Goal: Task Accomplishment & Management: Use online tool/utility

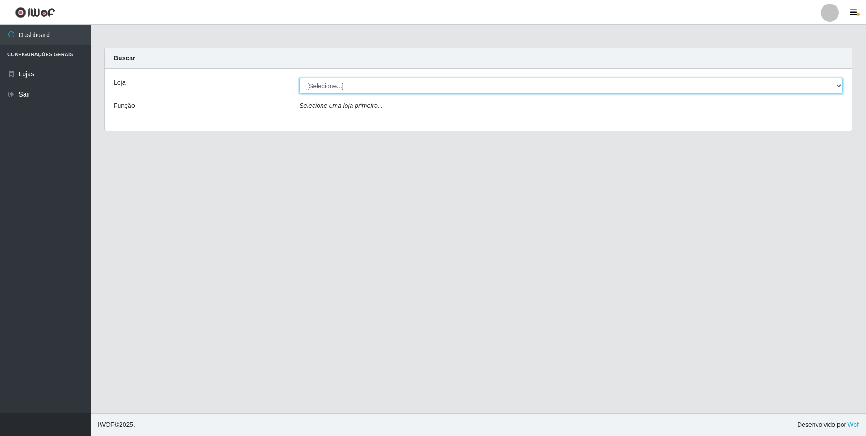
click at [355, 82] on select "[Selecione...] Atacado Vem - [STREET_ADDRESS]" at bounding box center [571, 86] width 544 height 16
select select "461"
click at [299, 78] on select "[Selecione...] Atacado Vem - [STREET_ADDRESS]" at bounding box center [571, 86] width 544 height 16
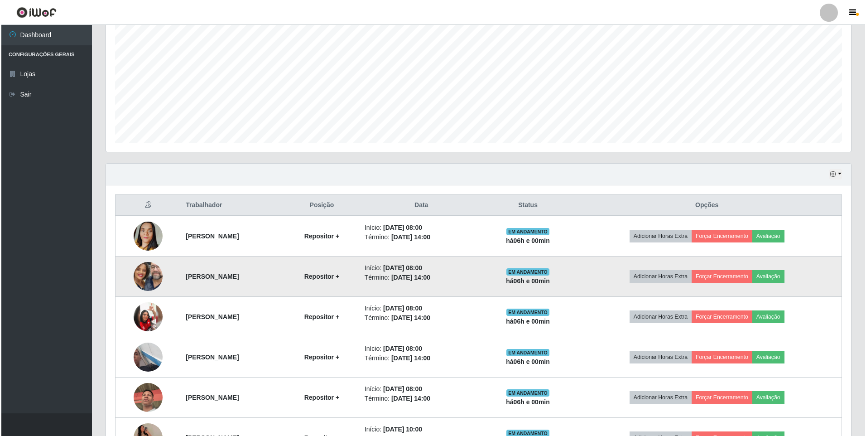
scroll to position [227, 0]
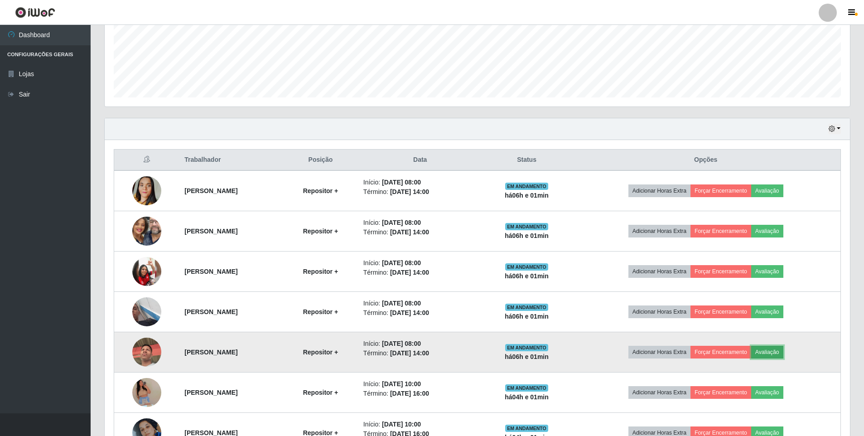
click at [782, 350] on button "Avaliação" at bounding box center [767, 352] width 32 height 13
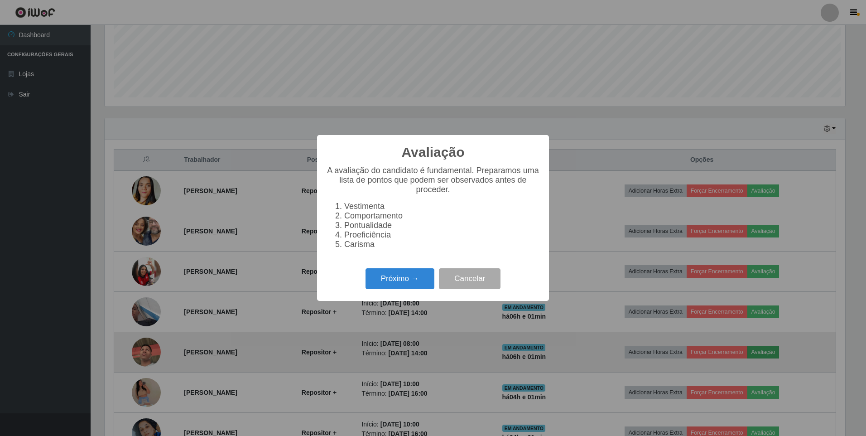
scroll to position [188, 741]
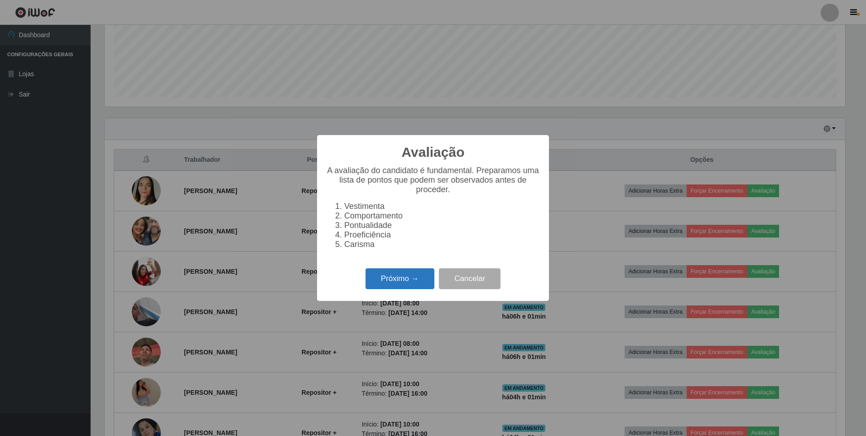
click at [406, 286] on button "Próximo →" at bounding box center [400, 278] width 69 height 21
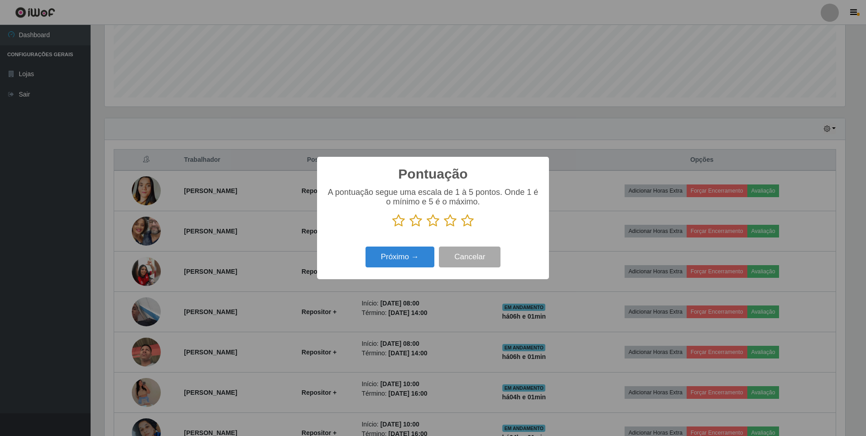
scroll to position [452882, 452329]
click at [467, 223] on icon at bounding box center [467, 221] width 13 height 14
click at [461, 227] on input "radio" at bounding box center [461, 227] width 0 height 0
click at [394, 254] on button "Próximo →" at bounding box center [400, 256] width 69 height 21
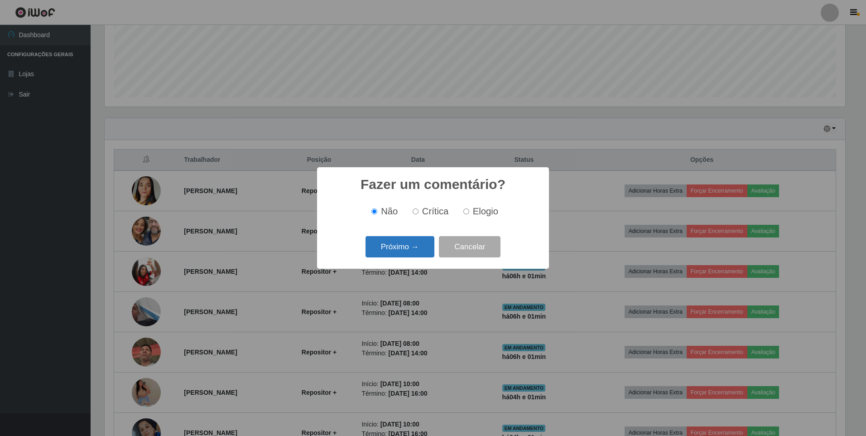
click at [392, 251] on button "Próximo →" at bounding box center [400, 246] width 69 height 21
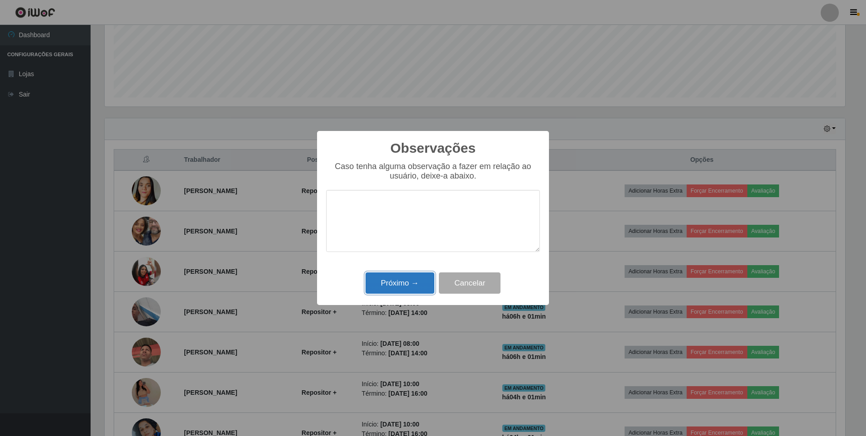
click at [402, 286] on button "Próximo →" at bounding box center [400, 282] width 69 height 21
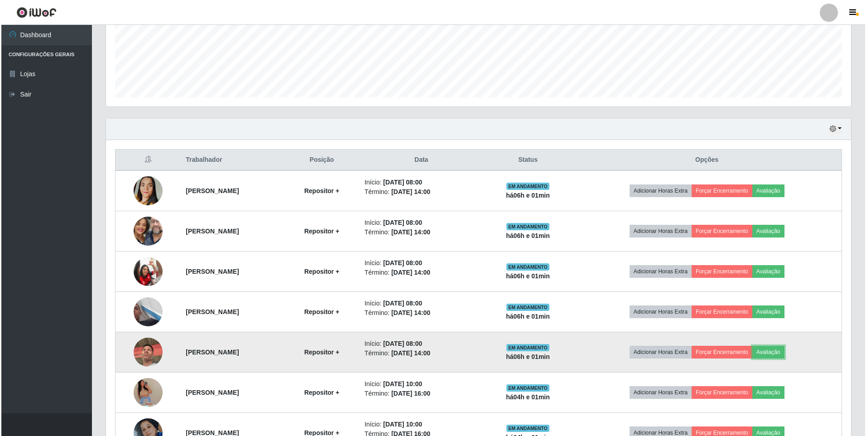
scroll to position [188, 745]
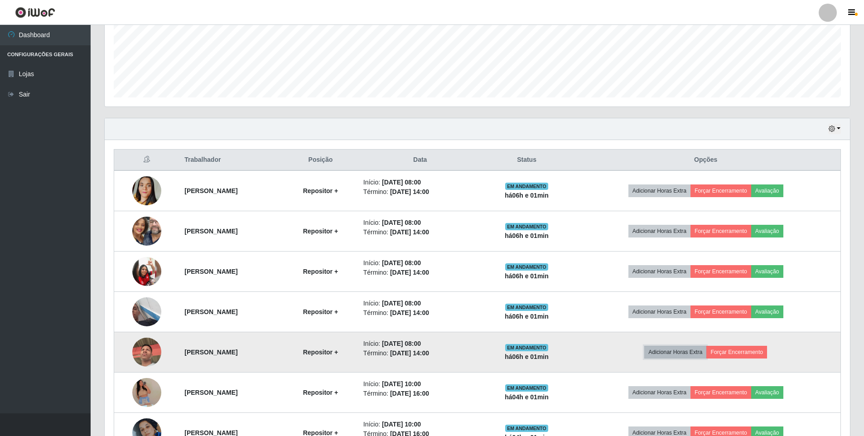
click at [686, 355] on button "Adicionar Horas Extra" at bounding box center [675, 352] width 62 height 13
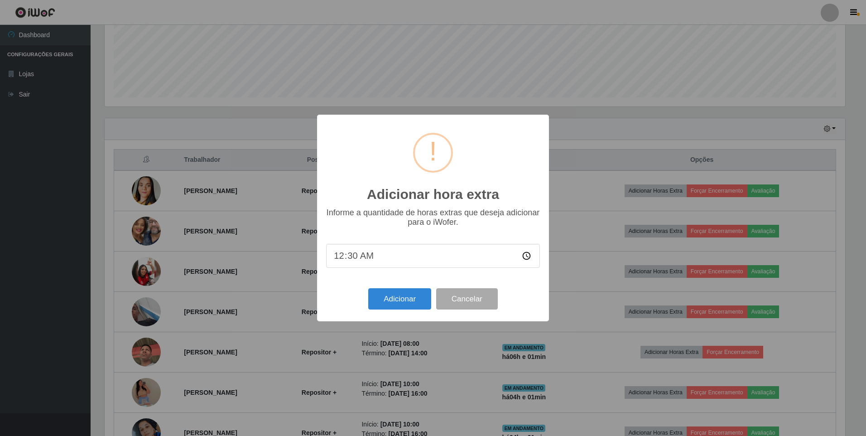
click at [343, 260] on input "00:30" at bounding box center [433, 256] width 214 height 24
click at [350, 260] on input "00:30" at bounding box center [433, 256] width 214 height 24
click at [342, 260] on input "00:30" at bounding box center [433, 256] width 214 height 24
click at [381, 260] on input "00:30" at bounding box center [433, 256] width 214 height 24
click at [349, 260] on input "00:30" at bounding box center [433, 256] width 214 height 24
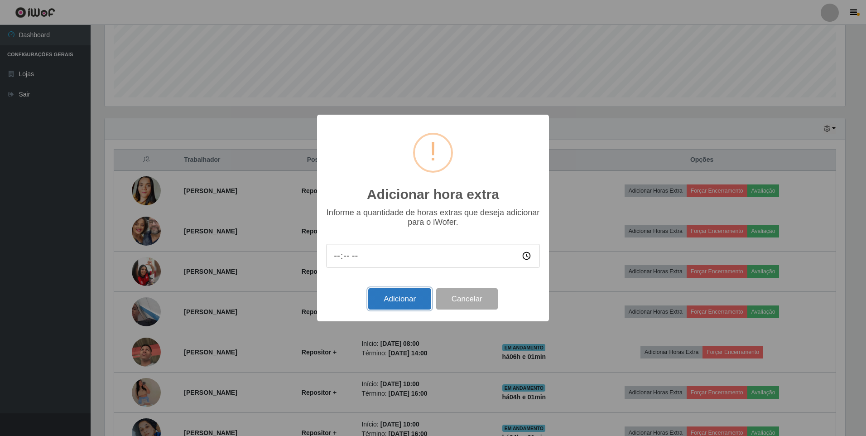
click at [389, 299] on button "Adicionar" at bounding box center [399, 298] width 63 height 21
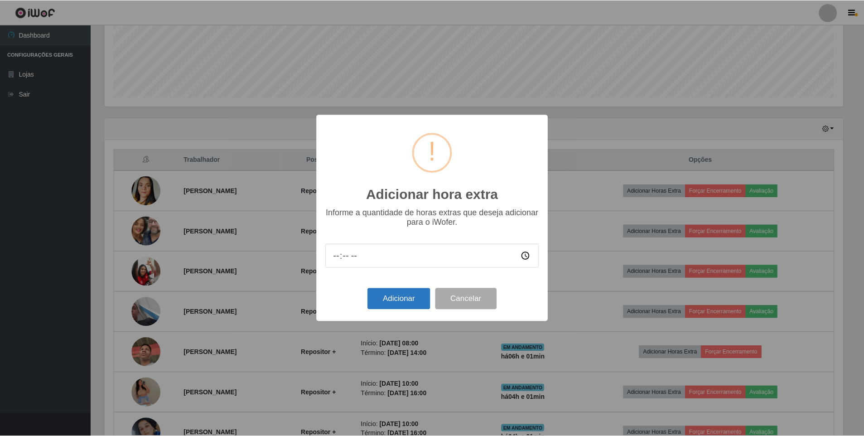
scroll to position [452882, 452329]
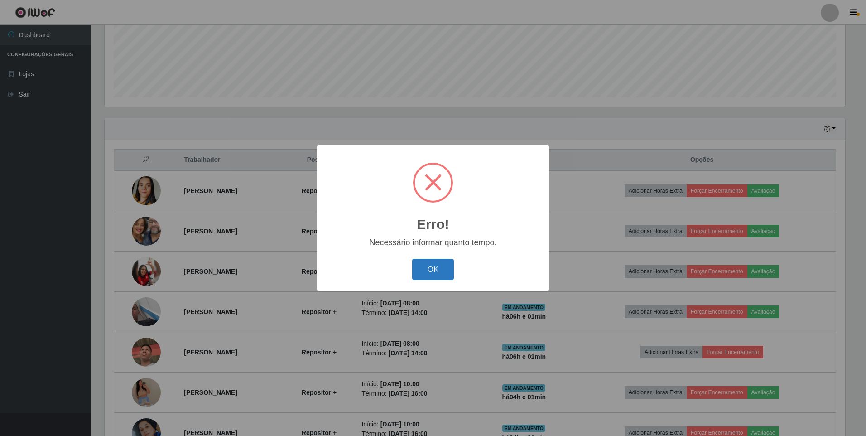
click at [430, 264] on button "OK" at bounding box center [433, 269] width 42 height 21
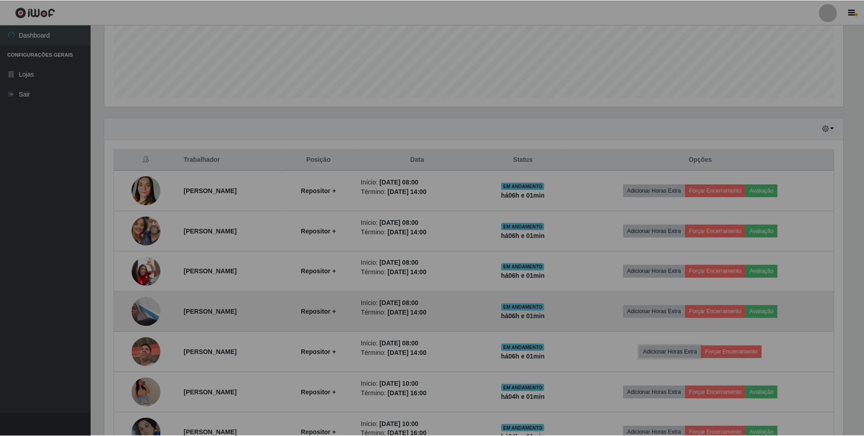
scroll to position [188, 745]
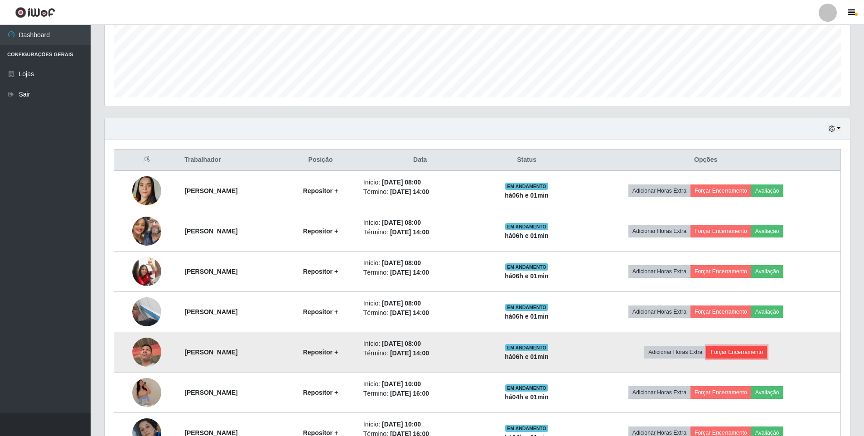
click at [744, 349] on button "Forçar Encerramento" at bounding box center [736, 352] width 61 height 13
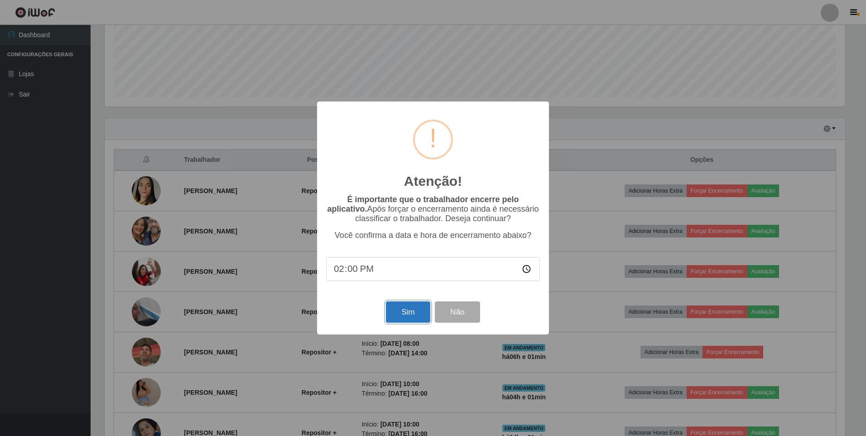
click at [407, 314] on button "Sim" at bounding box center [408, 311] width 44 height 21
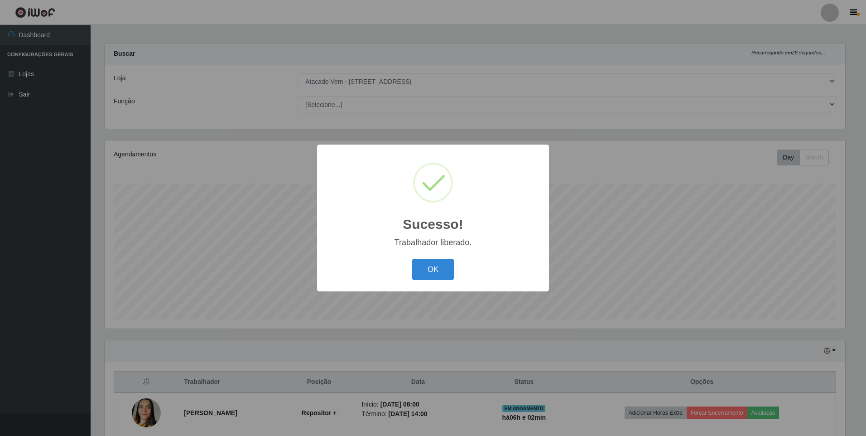
drag, startPoint x: 423, startPoint y: 269, endPoint x: 442, endPoint y: 280, distance: 22.3
click at [423, 269] on button "OK" at bounding box center [433, 269] width 42 height 21
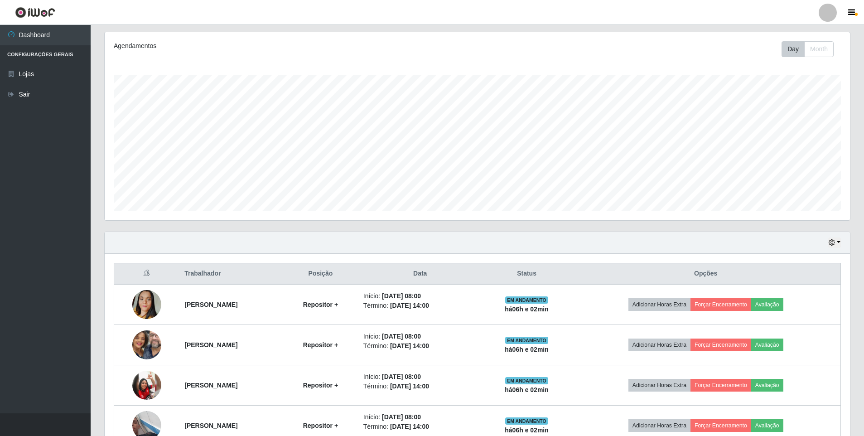
scroll to position [276, 0]
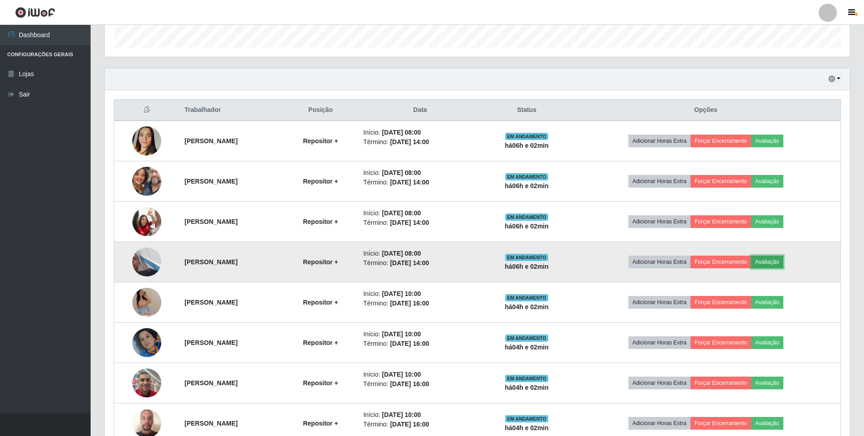
click at [783, 256] on button "Avaliação" at bounding box center [767, 262] width 32 height 13
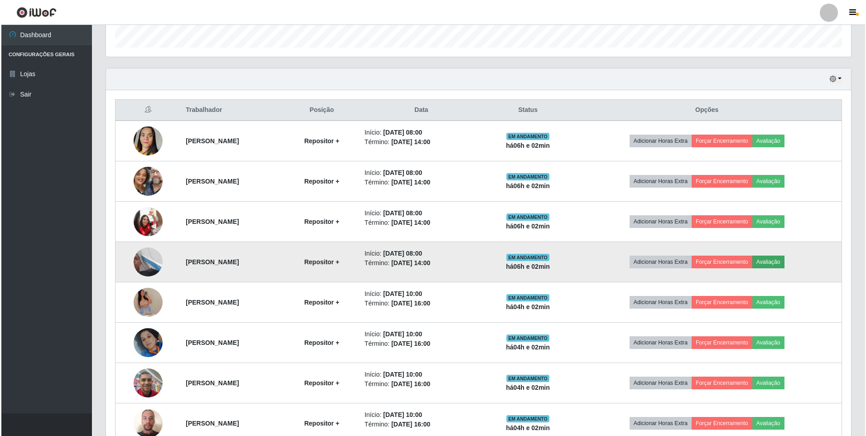
scroll to position [188, 741]
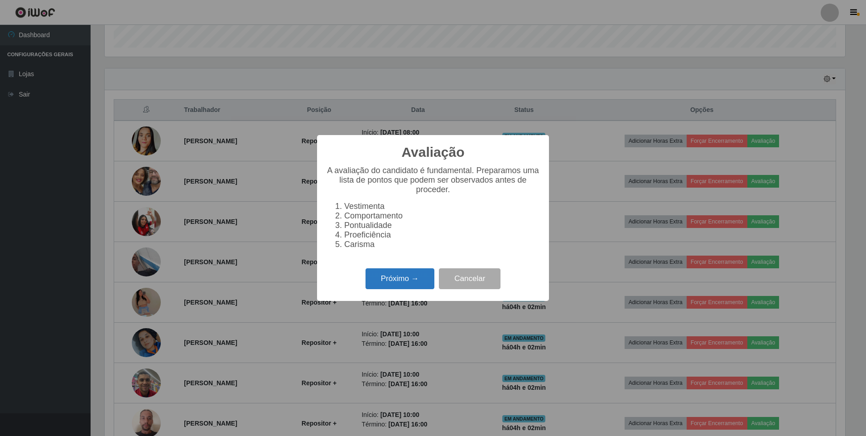
click at [376, 279] on button "Próximo →" at bounding box center [400, 278] width 69 height 21
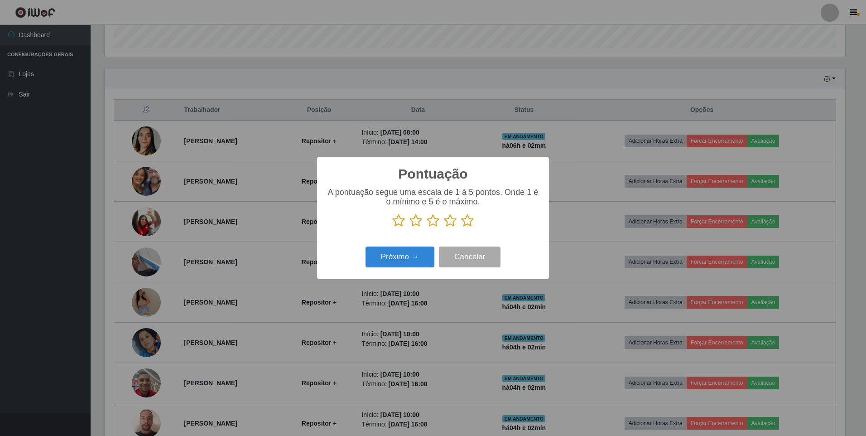
click at [469, 222] on icon at bounding box center [467, 221] width 13 height 14
click at [461, 227] on input "radio" at bounding box center [461, 227] width 0 height 0
click at [403, 251] on button "Próximo →" at bounding box center [400, 256] width 69 height 21
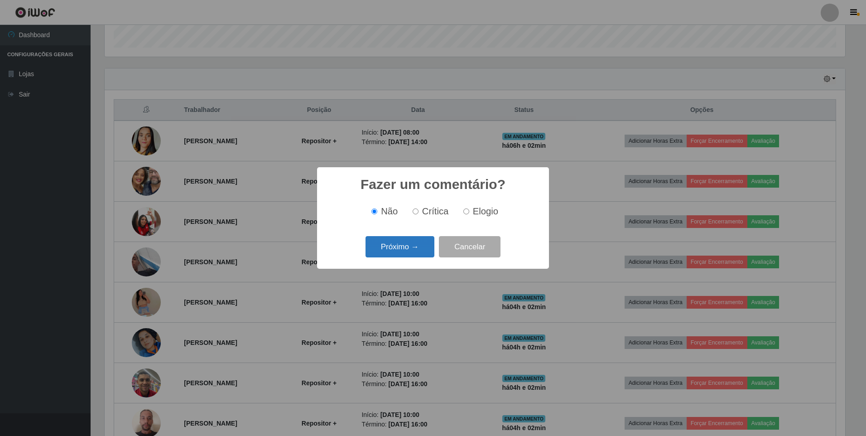
click at [421, 242] on button "Próximo →" at bounding box center [400, 246] width 69 height 21
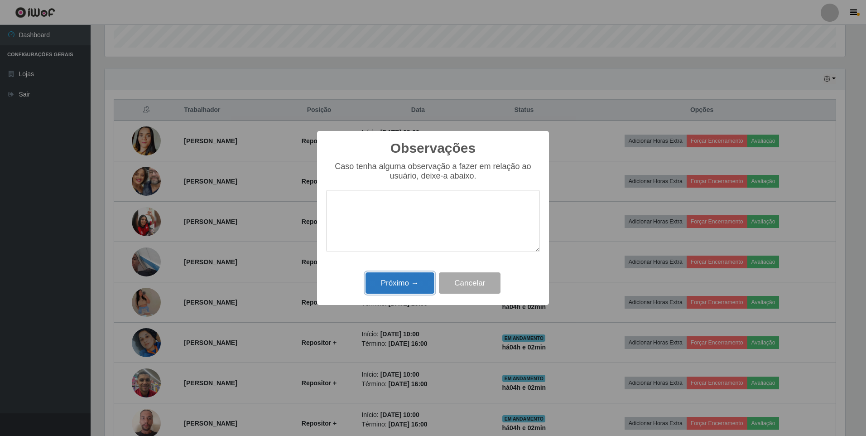
click at [389, 290] on button "Próximo →" at bounding box center [400, 282] width 69 height 21
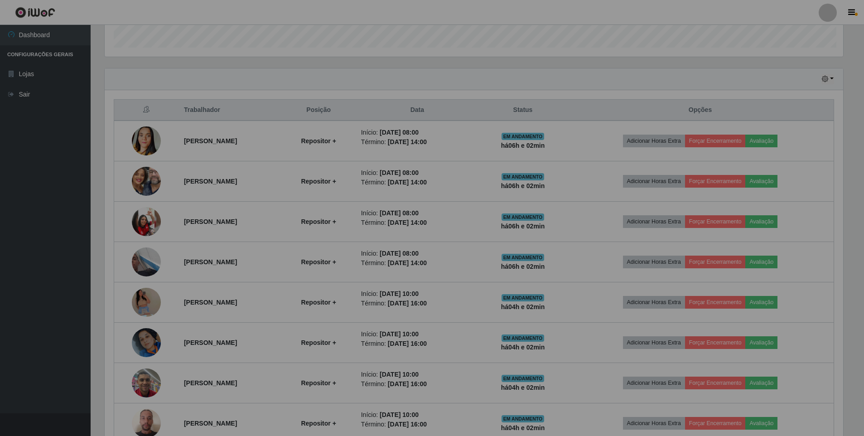
scroll to position [188, 745]
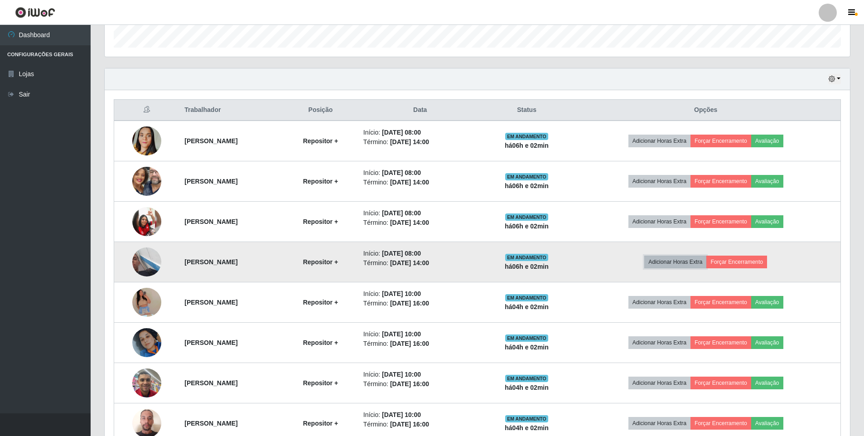
click at [700, 260] on button "Adicionar Horas Extra" at bounding box center [675, 262] width 62 height 13
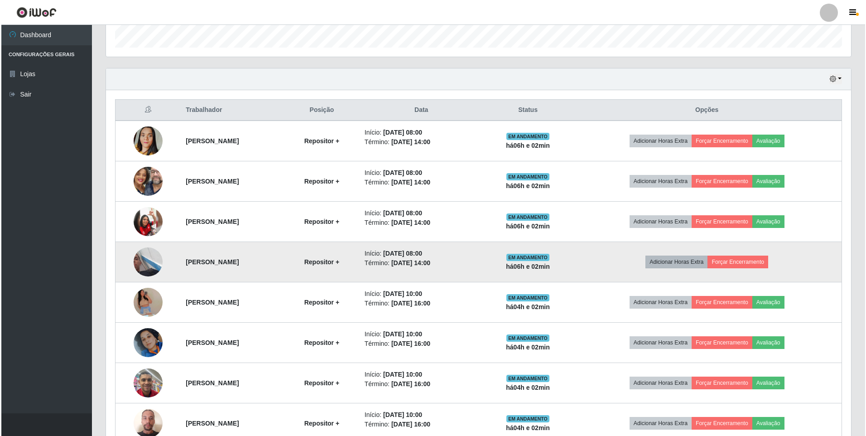
scroll to position [188, 741]
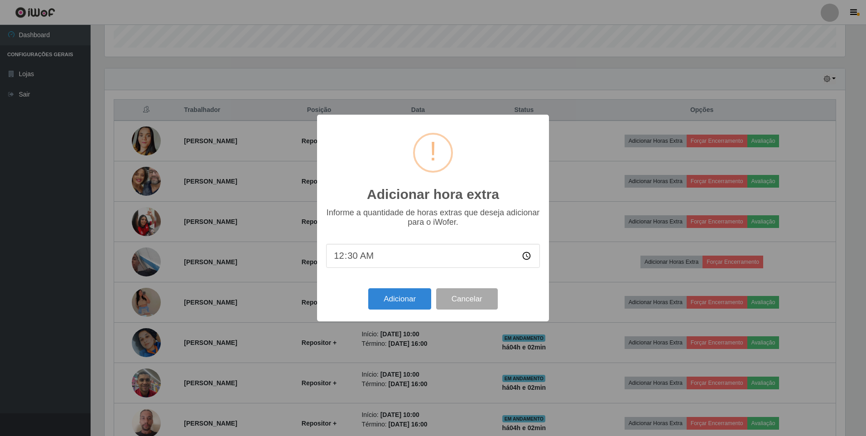
click at [382, 260] on input "00:30" at bounding box center [433, 256] width 214 height 24
click at [355, 259] on input "00:30" at bounding box center [433, 256] width 214 height 24
click at [407, 302] on button "Adicionar" at bounding box center [399, 298] width 63 height 21
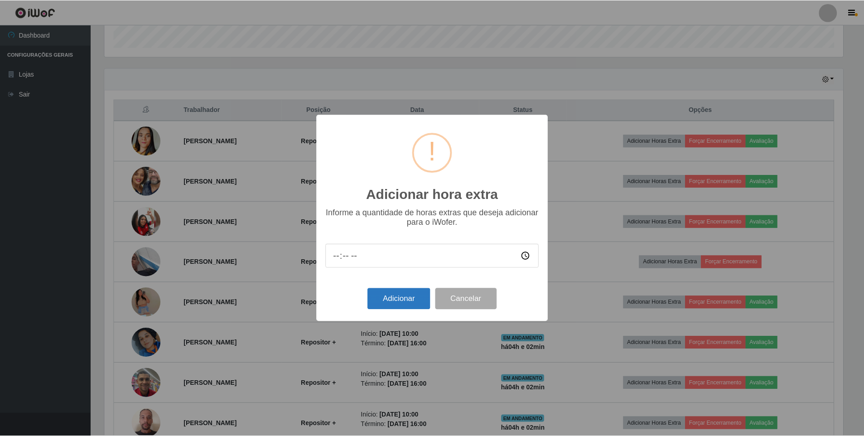
scroll to position [452882, 452329]
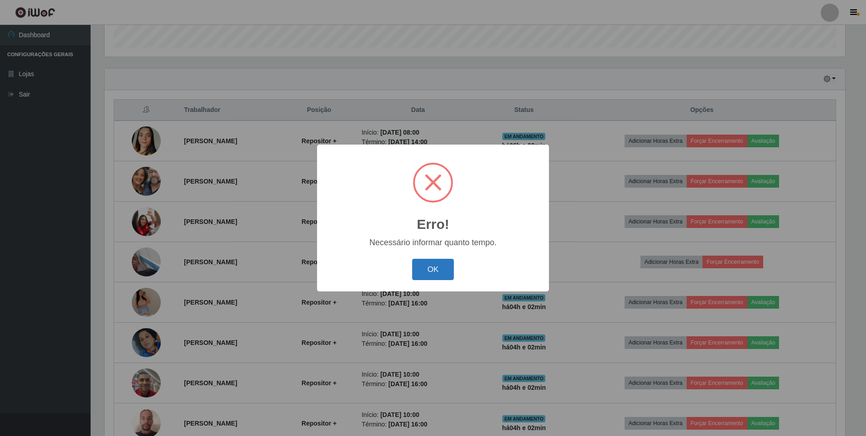
click at [435, 261] on button "OK" at bounding box center [433, 269] width 42 height 21
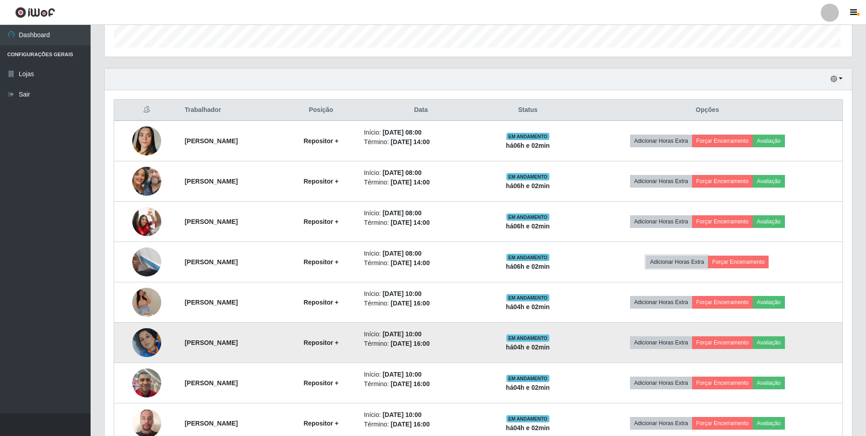
scroll to position [188, 745]
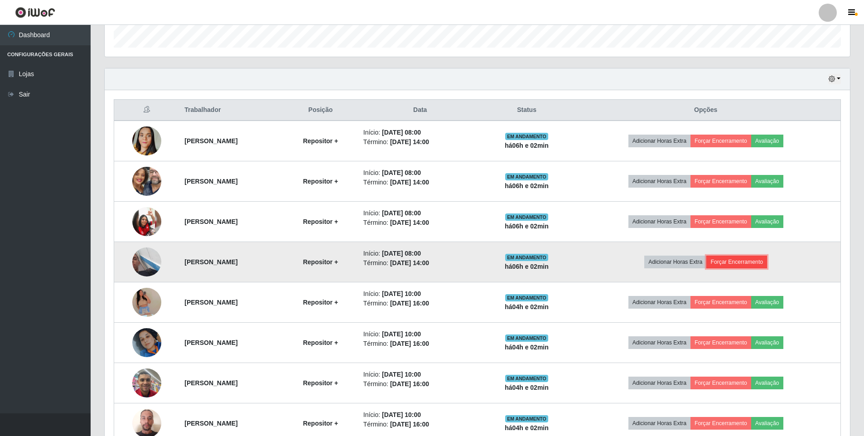
click at [747, 263] on button "Forçar Encerramento" at bounding box center [736, 262] width 61 height 13
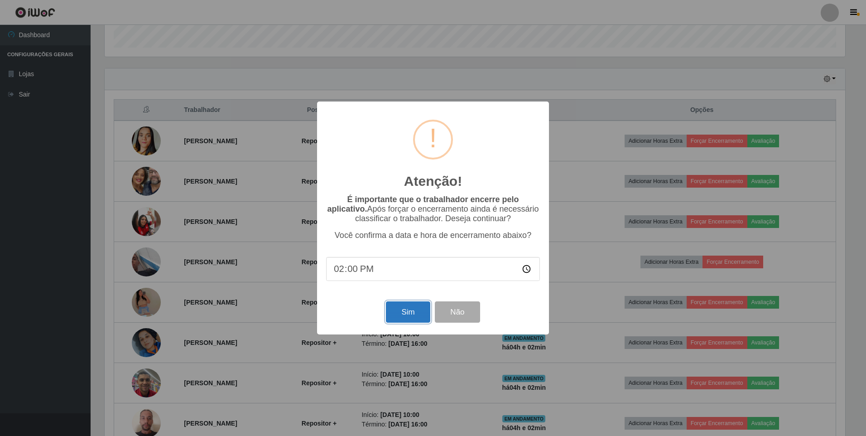
click at [404, 312] on button "Sim" at bounding box center [408, 311] width 44 height 21
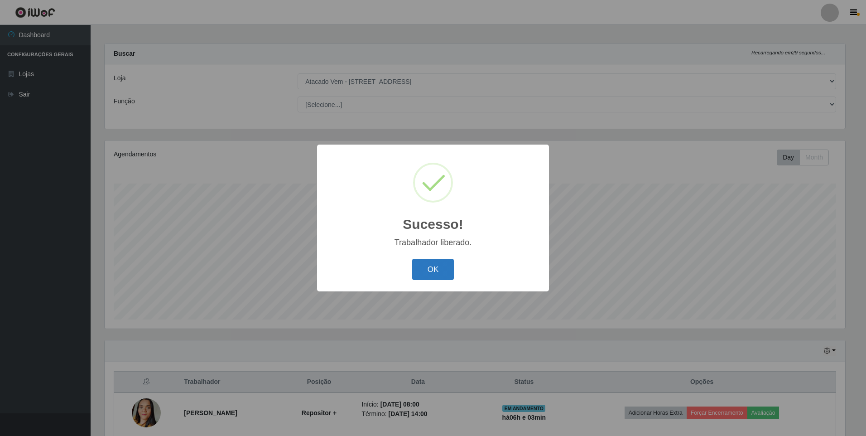
click at [440, 271] on button "OK" at bounding box center [433, 269] width 42 height 21
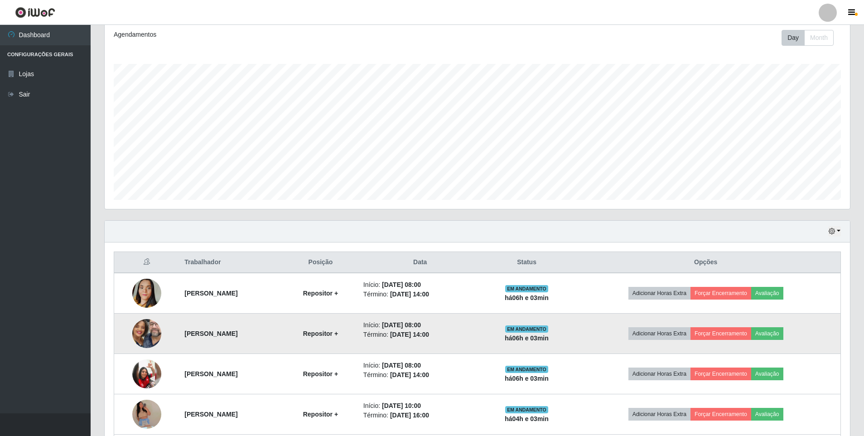
scroll to position [140, 0]
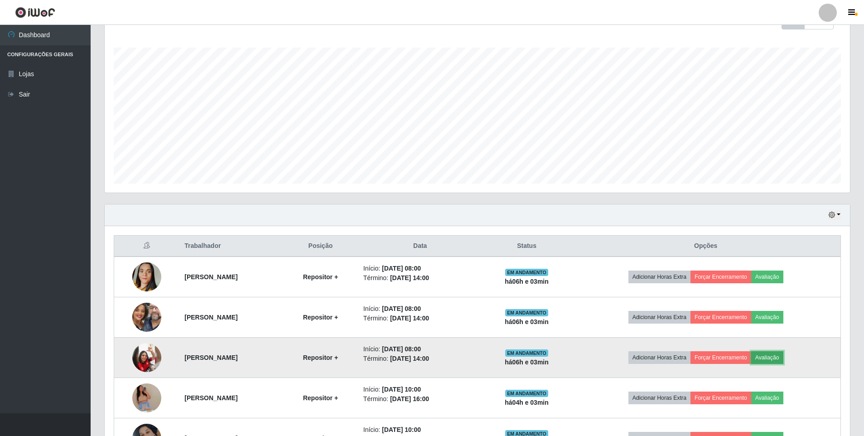
click at [783, 358] on button "Avaliação" at bounding box center [767, 357] width 32 height 13
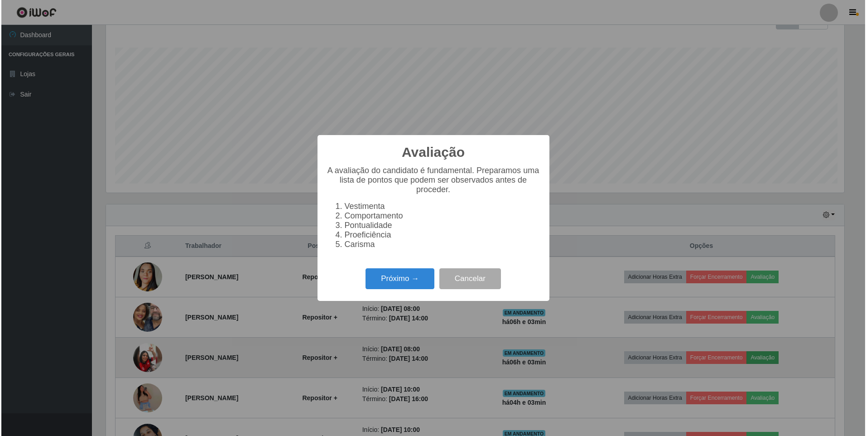
scroll to position [188, 741]
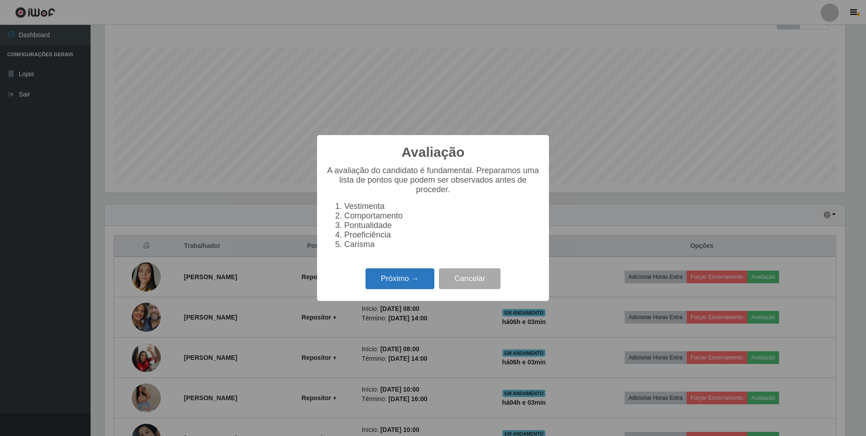
click at [391, 282] on button "Próximo →" at bounding box center [400, 278] width 69 height 21
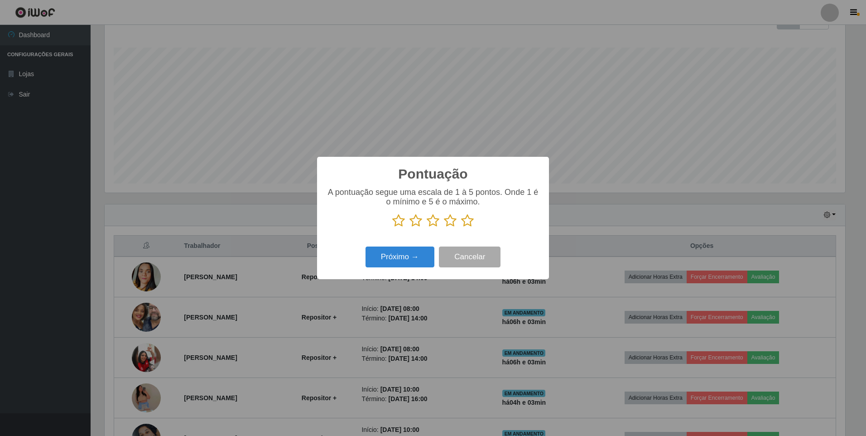
click at [467, 219] on icon at bounding box center [467, 221] width 13 height 14
click at [461, 227] on input "radio" at bounding box center [461, 227] width 0 height 0
click at [407, 249] on button "Próximo →" at bounding box center [400, 256] width 69 height 21
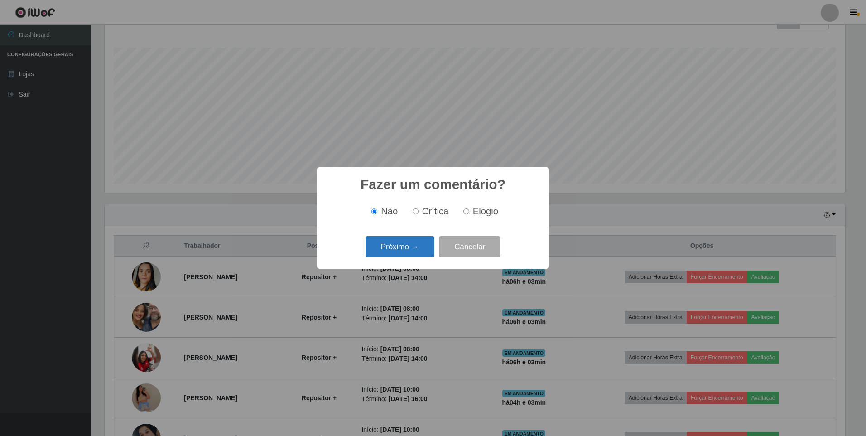
click at [407, 244] on button "Próximo →" at bounding box center [400, 246] width 69 height 21
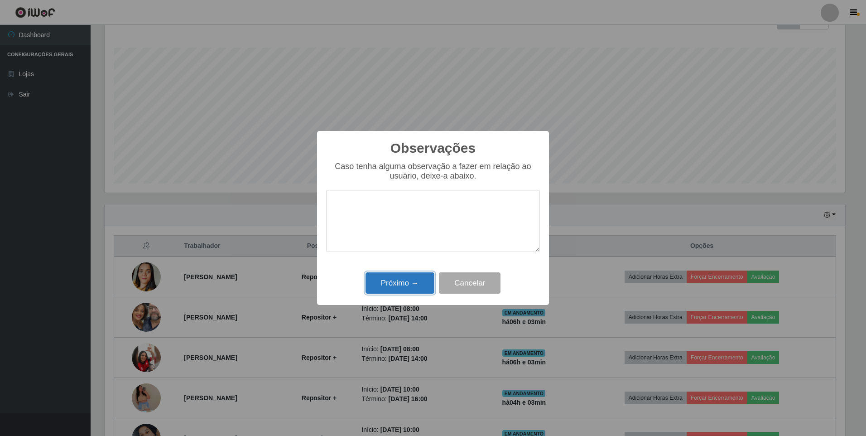
click at [406, 285] on button "Próximo →" at bounding box center [400, 282] width 69 height 21
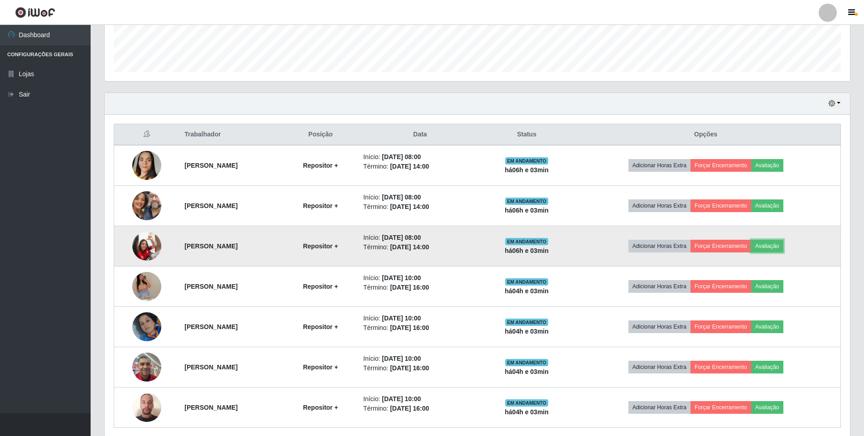
scroll to position [276, 0]
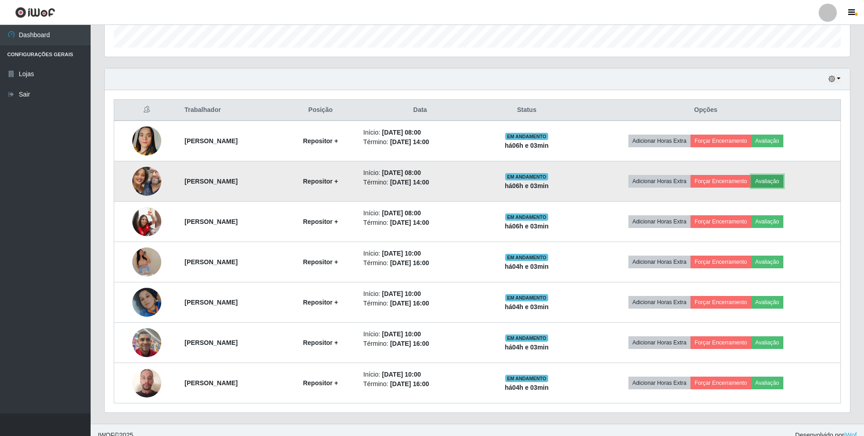
click at [778, 177] on button "Avaliação" at bounding box center [767, 181] width 32 height 13
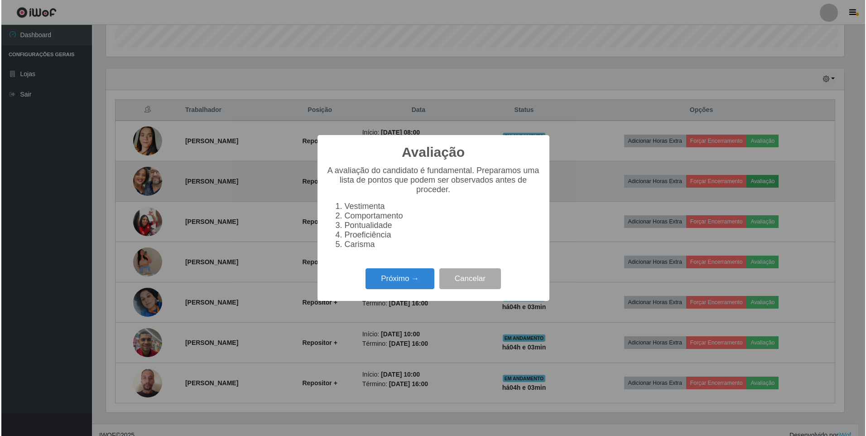
scroll to position [188, 741]
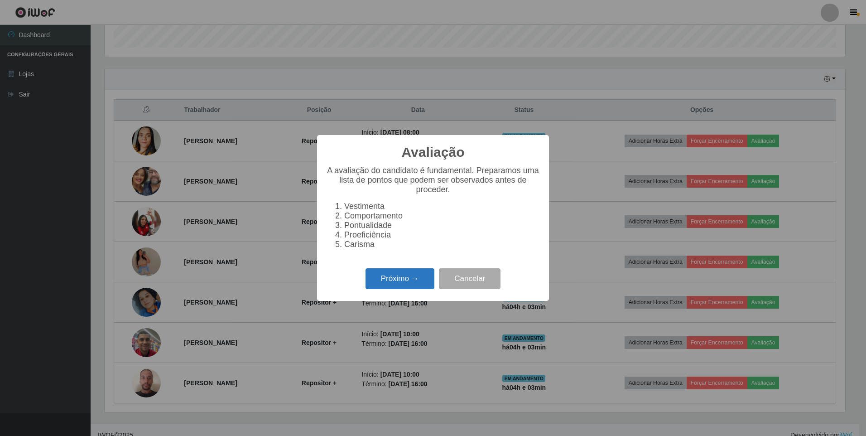
click at [410, 281] on button "Próximo →" at bounding box center [400, 278] width 69 height 21
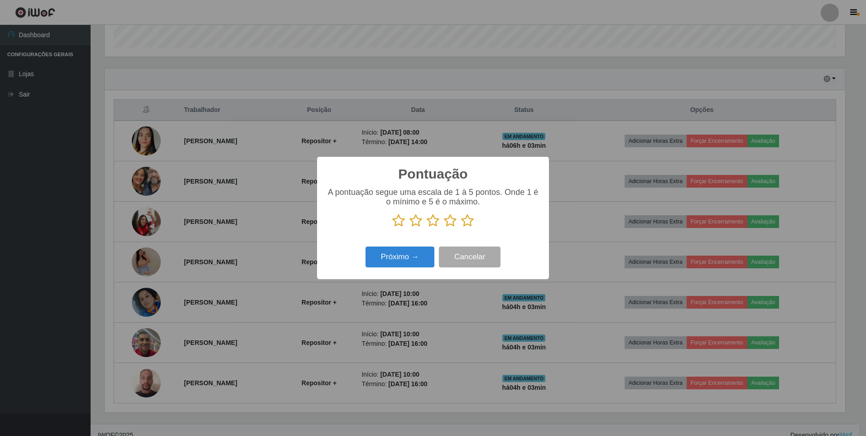
scroll to position [452882, 452329]
click at [472, 222] on icon at bounding box center [467, 221] width 13 height 14
click at [461, 227] on input "radio" at bounding box center [461, 227] width 0 height 0
click at [391, 257] on button "Próximo →" at bounding box center [400, 256] width 69 height 21
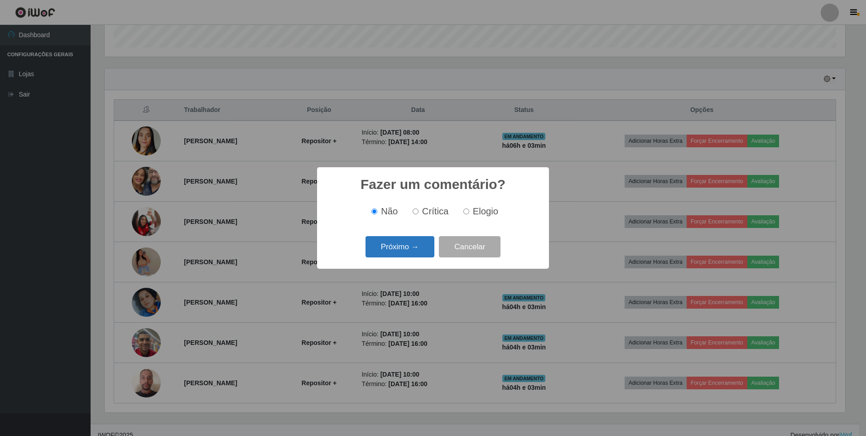
click at [416, 242] on button "Próximo →" at bounding box center [400, 246] width 69 height 21
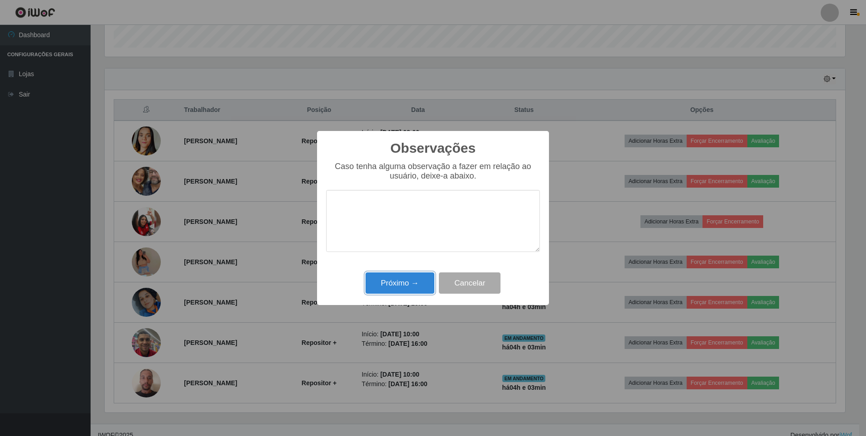
drag, startPoint x: 420, startPoint y: 283, endPoint x: 410, endPoint y: 285, distance: 10.1
click at [420, 283] on button "Próximo →" at bounding box center [400, 282] width 69 height 21
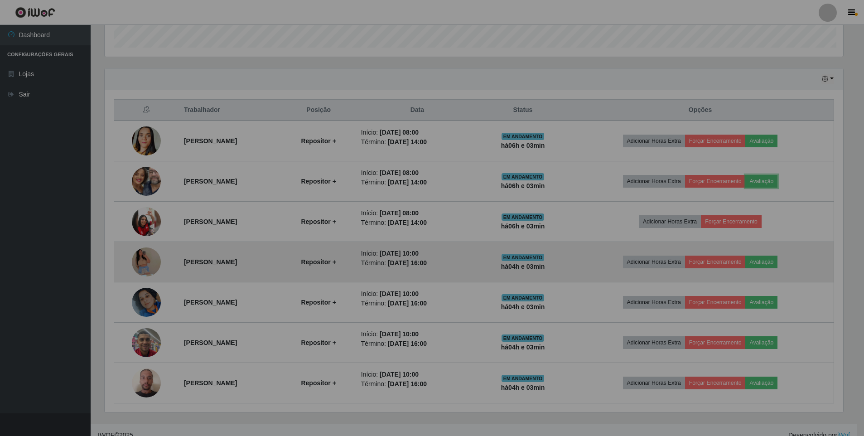
scroll to position [0, 0]
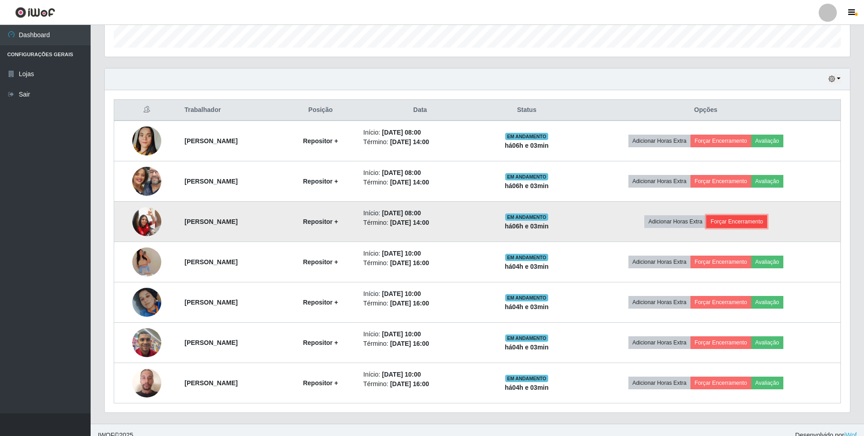
click at [738, 220] on button "Forçar Encerramento" at bounding box center [736, 221] width 61 height 13
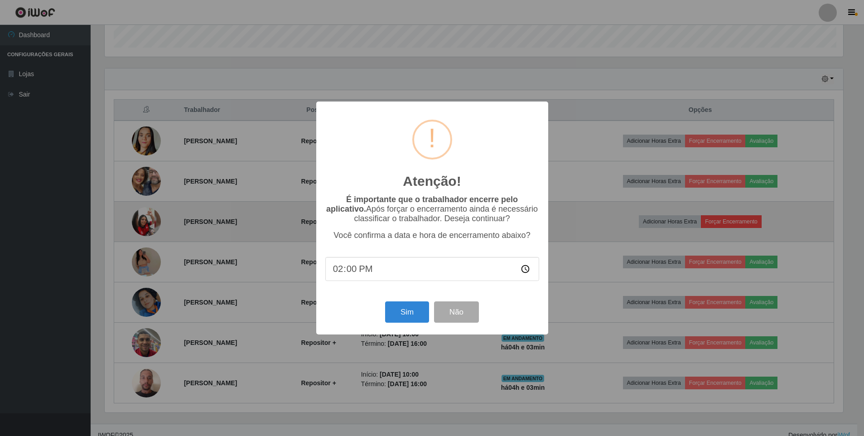
scroll to position [188, 741]
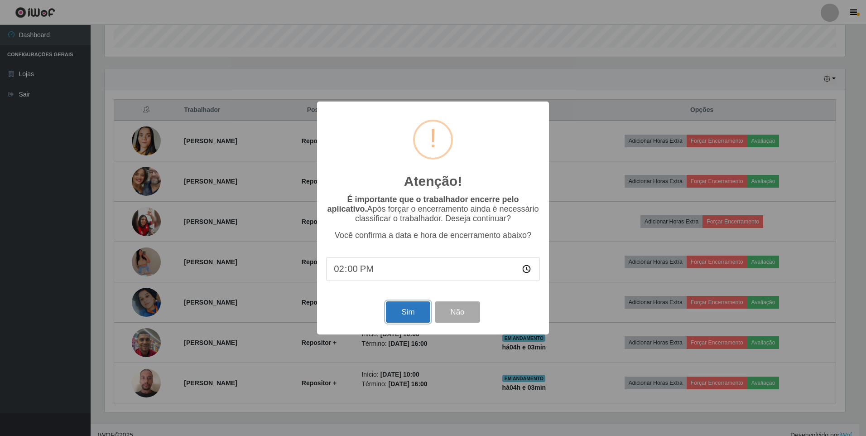
click at [401, 314] on button "Sim" at bounding box center [408, 311] width 44 height 21
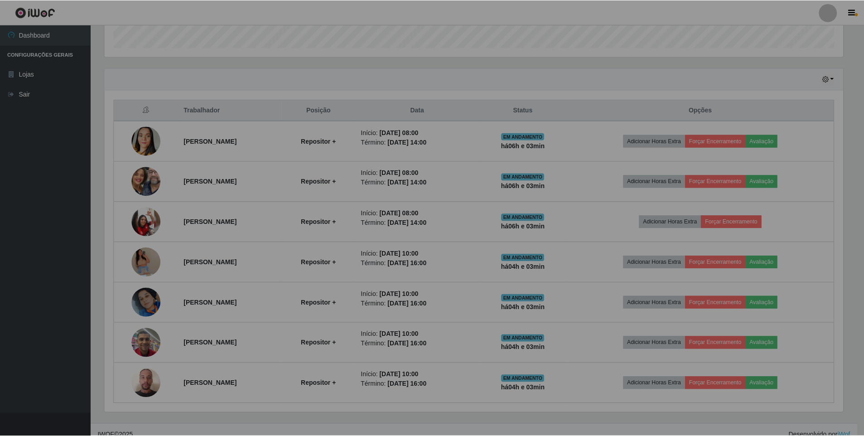
scroll to position [188, 745]
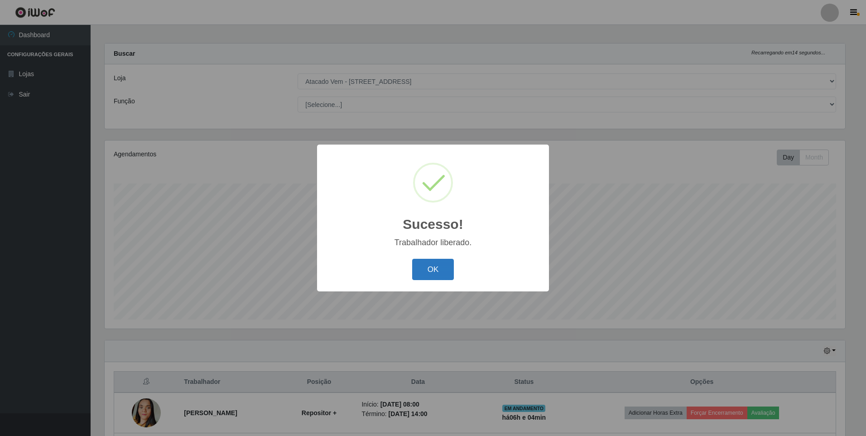
click at [416, 267] on button "OK" at bounding box center [433, 269] width 42 height 21
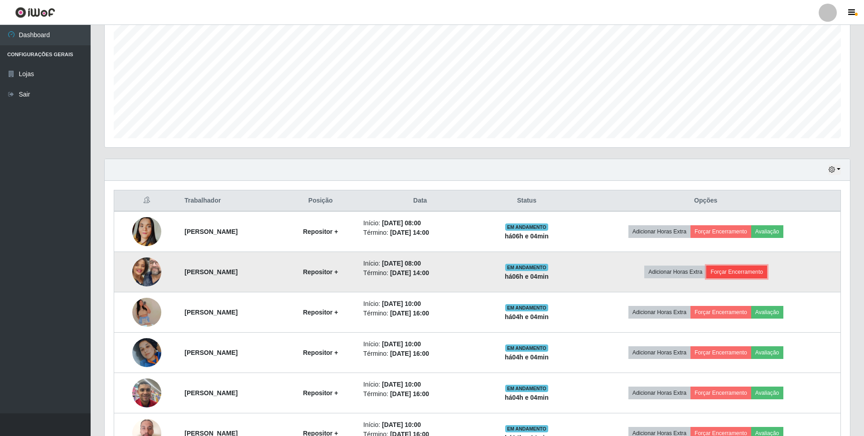
click at [746, 270] on button "Forçar Encerramento" at bounding box center [736, 271] width 61 height 13
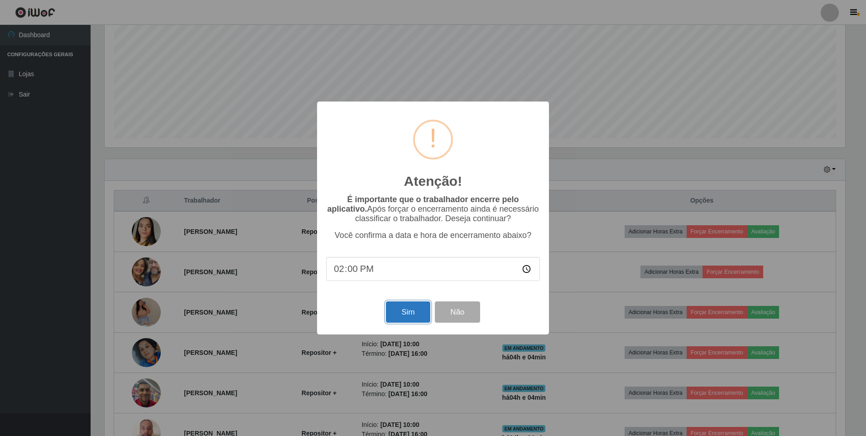
click at [396, 309] on button "Sim" at bounding box center [408, 311] width 44 height 21
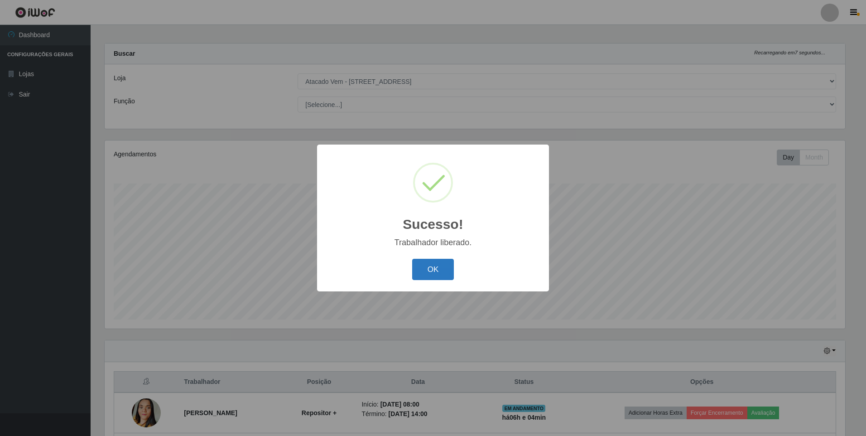
click at [428, 265] on button "OK" at bounding box center [433, 269] width 42 height 21
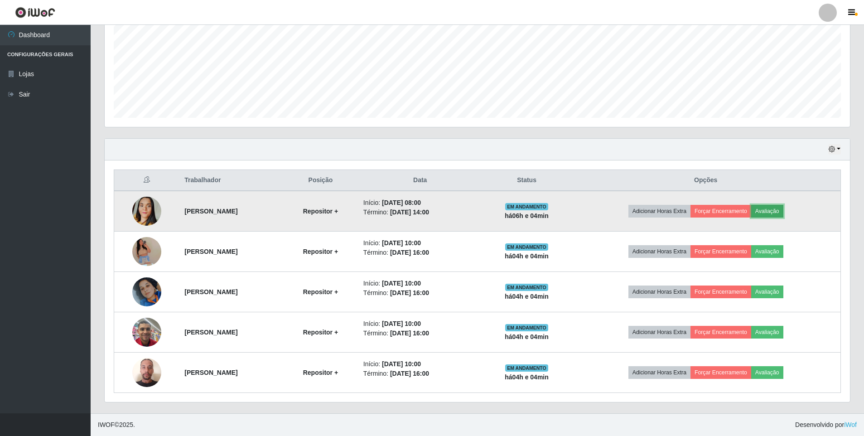
click at [772, 208] on button "Avaliação" at bounding box center [767, 211] width 32 height 13
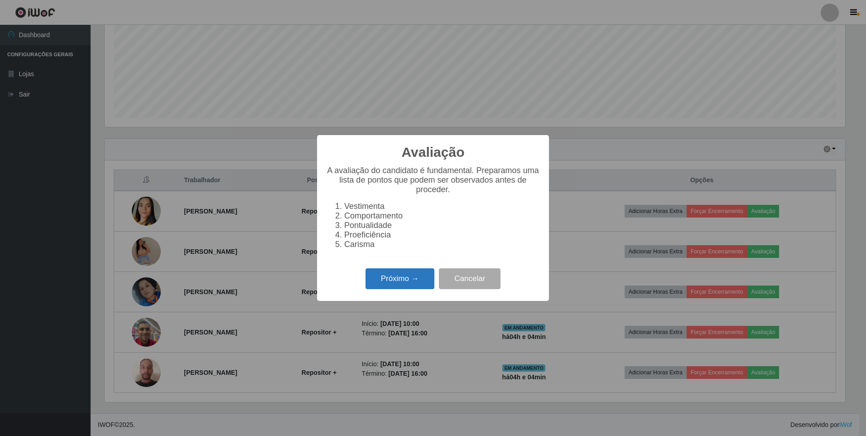
click at [390, 281] on button "Próximo →" at bounding box center [400, 278] width 69 height 21
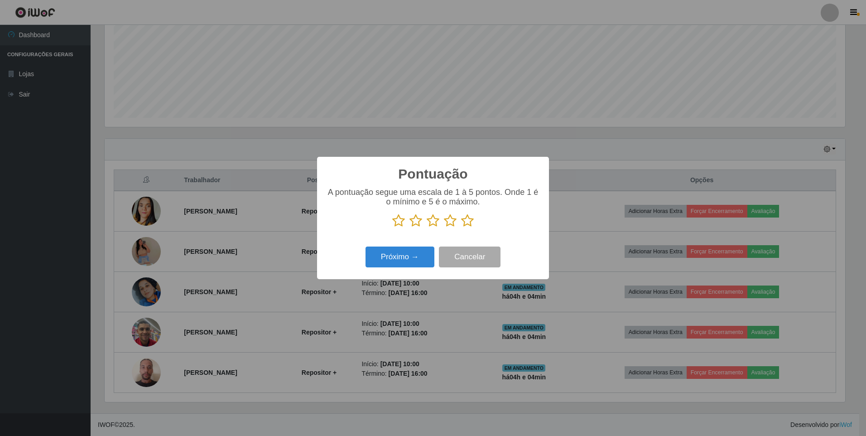
click at [470, 219] on icon at bounding box center [467, 221] width 13 height 14
click at [461, 227] on input "radio" at bounding box center [461, 227] width 0 height 0
click at [396, 256] on button "Próximo →" at bounding box center [400, 256] width 69 height 21
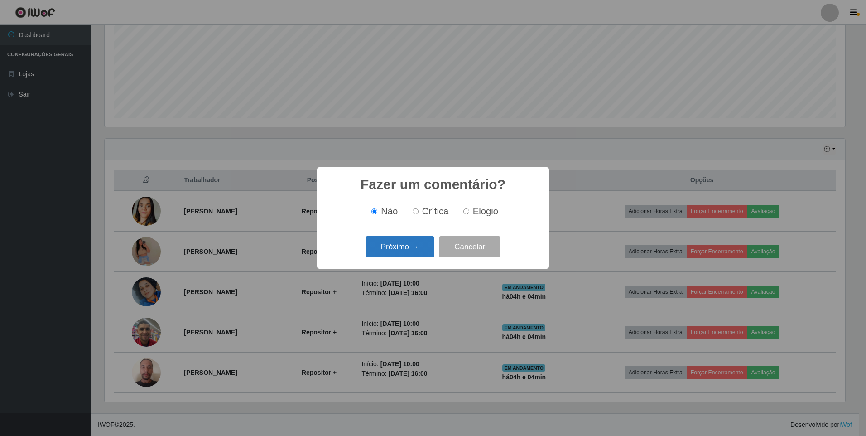
click at [402, 246] on button "Próximo →" at bounding box center [400, 246] width 69 height 21
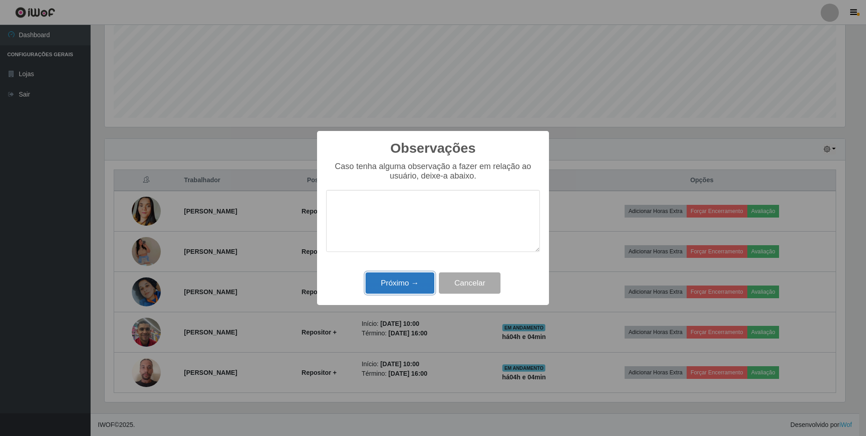
click at [397, 285] on button "Próximo →" at bounding box center [400, 282] width 69 height 21
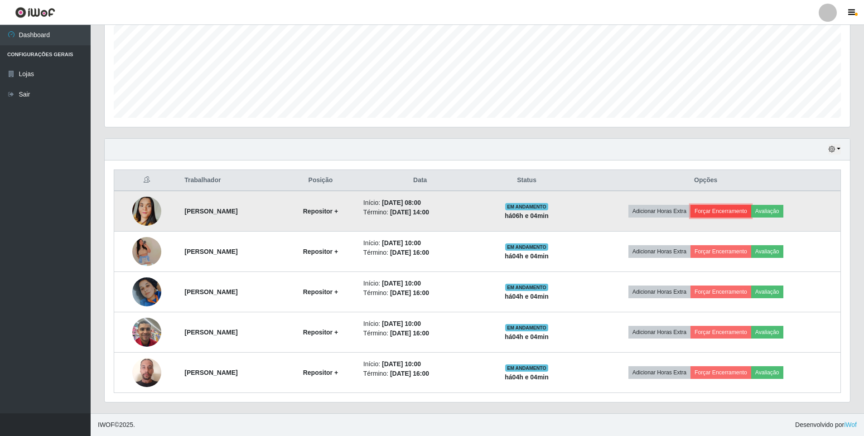
click at [733, 211] on button "Forçar Encerramento" at bounding box center [720, 211] width 61 height 13
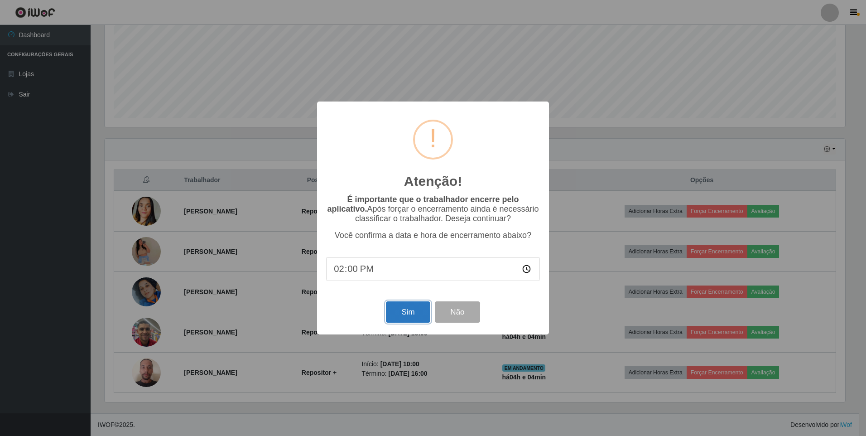
click at [393, 316] on button "Sim" at bounding box center [408, 311] width 44 height 21
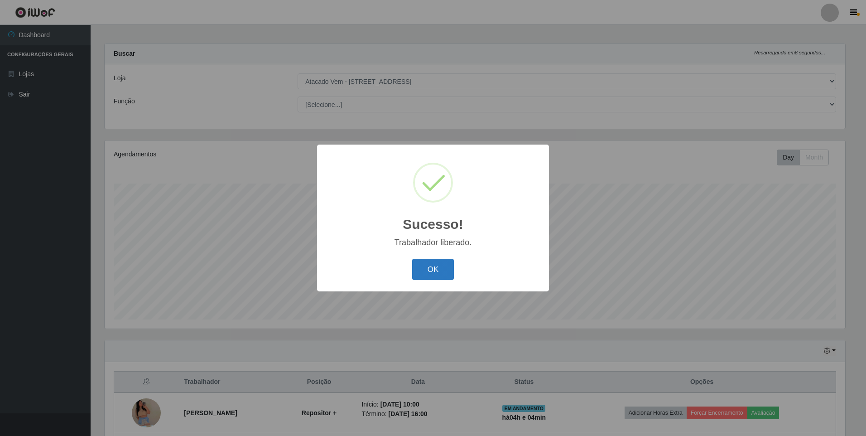
click at [426, 268] on button "OK" at bounding box center [433, 269] width 42 height 21
